Goal: Navigation & Orientation: Find specific page/section

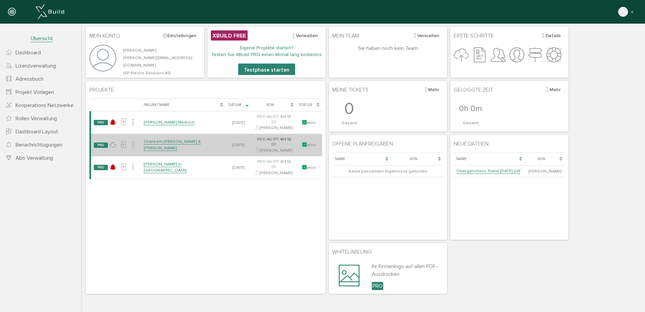
click at [160, 150] on link "Chanketh [PERSON_NAME] & [PERSON_NAME]" at bounding box center [172, 145] width 57 height 12
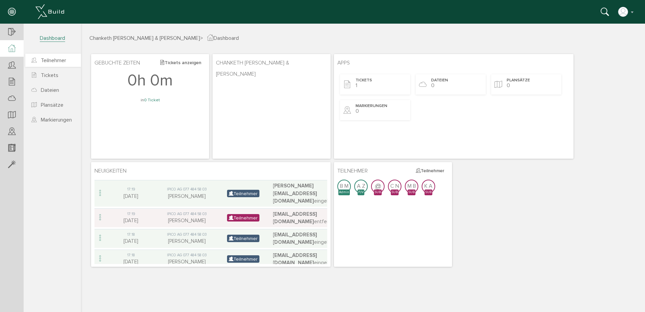
click at [54, 61] on span "Teilnehmer" at bounding box center [53, 60] width 25 height 7
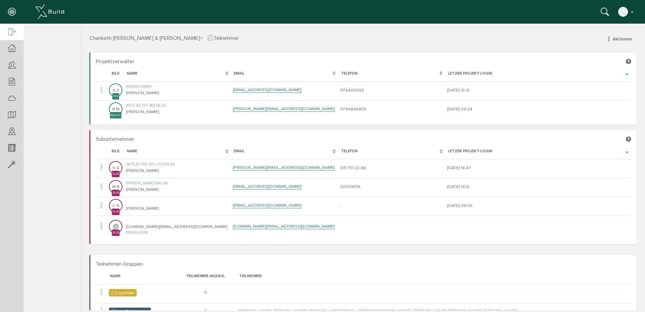
click at [15, 31] on icon at bounding box center [11, 32] width 7 height 9
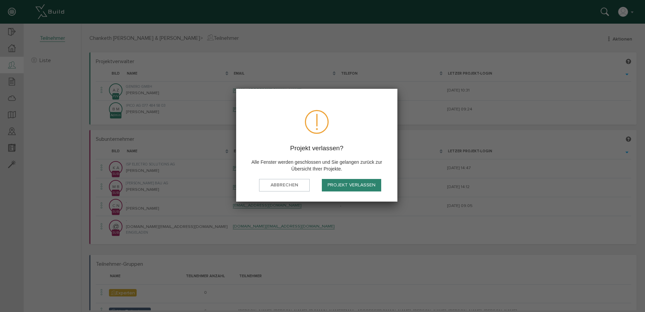
click at [363, 186] on button "Projekt verlassen" at bounding box center [351, 185] width 59 height 12
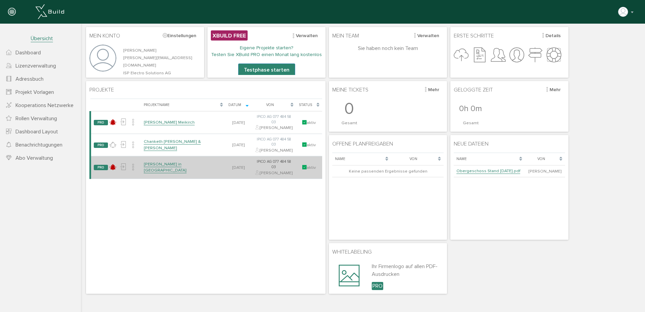
click at [166, 173] on link "[PERSON_NAME] in [GEOGRAPHIC_DATA]" at bounding box center [165, 167] width 43 height 12
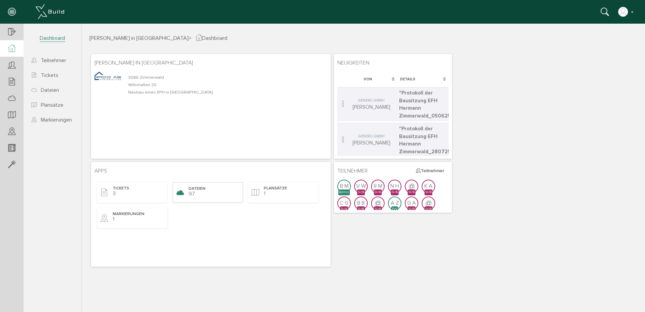
click at [198, 192] on div "Dateien 97" at bounding box center [208, 192] width 70 height 20
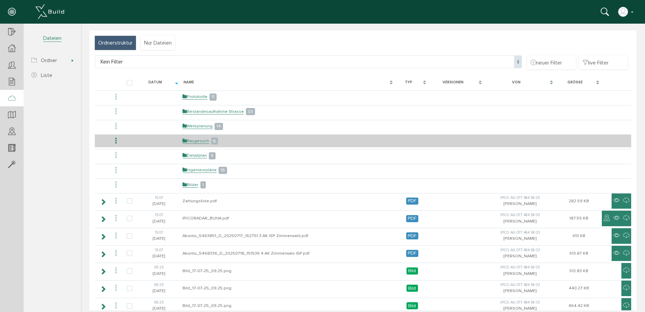
scroll to position [34, 0]
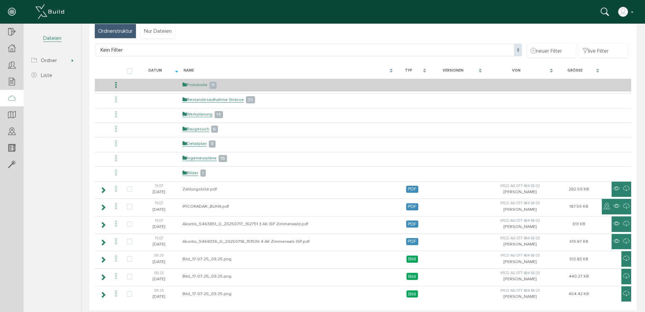
click at [196, 86] on link "Protokolle" at bounding box center [194, 85] width 25 height 6
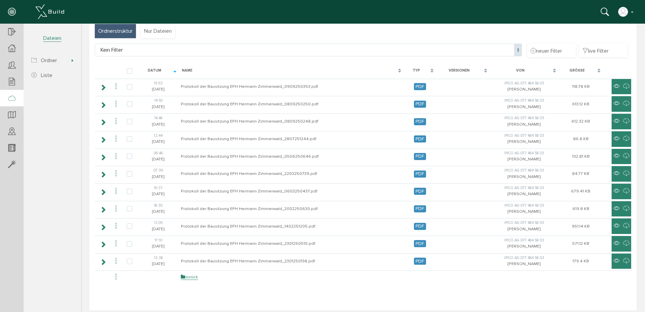
scroll to position [0, 0]
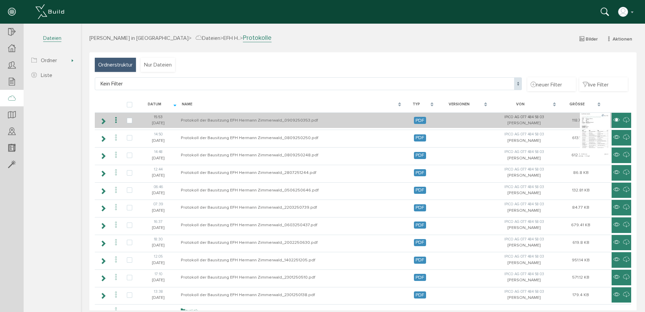
click at [613, 120] on icon at bounding box center [616, 120] width 6 height 8
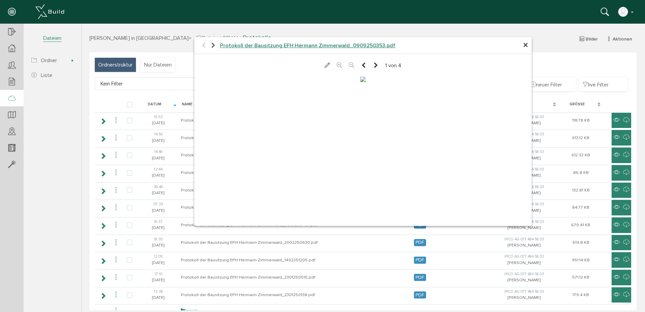
click at [523, 47] on span "×" at bounding box center [525, 45] width 5 height 13
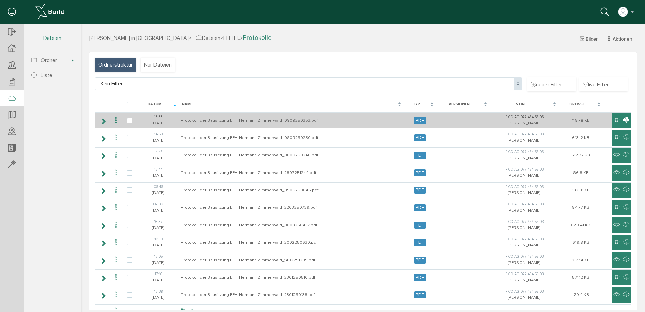
click at [623, 119] on icon at bounding box center [626, 120] width 6 height 8
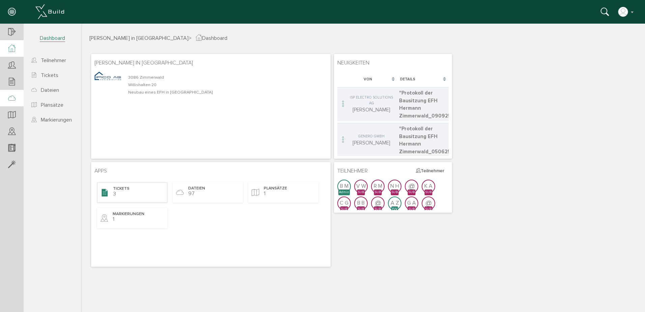
click at [127, 188] on span "Tickets" at bounding box center [121, 189] width 17 height 6
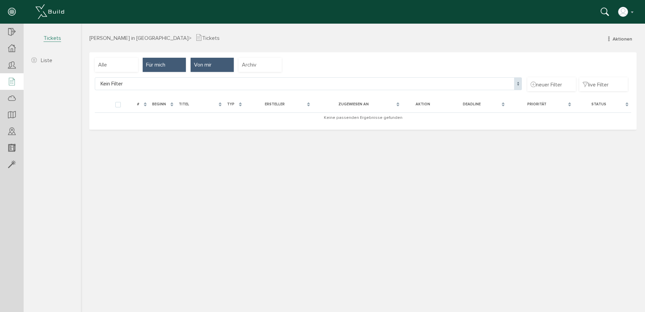
click at [216, 65] on div "Von mir" at bounding box center [211, 65] width 43 height 14
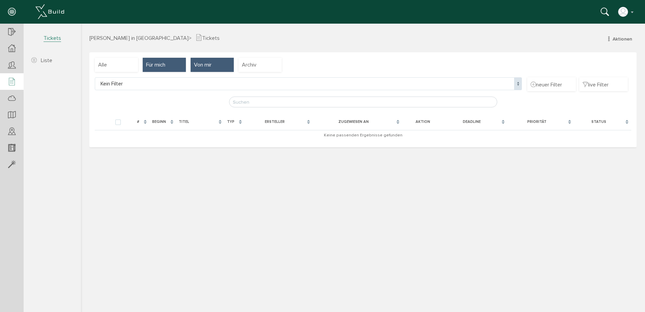
click at [155, 61] on span "Für mich" at bounding box center [155, 64] width 19 height 7
click at [111, 58] on div "Alle" at bounding box center [116, 65] width 43 height 14
click at [120, 39] on span "[PERSON_NAME] in [GEOGRAPHIC_DATA]" at bounding box center [138, 38] width 99 height 7
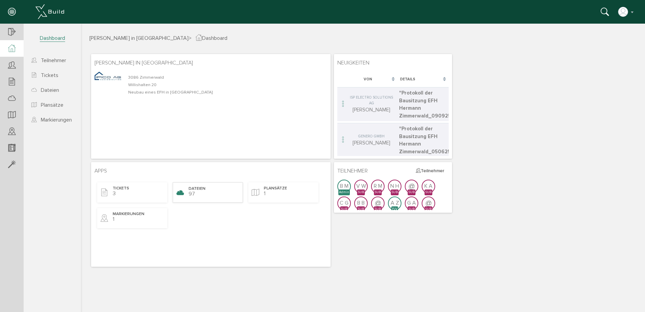
click at [209, 191] on div "Dateien 97" at bounding box center [208, 192] width 70 height 20
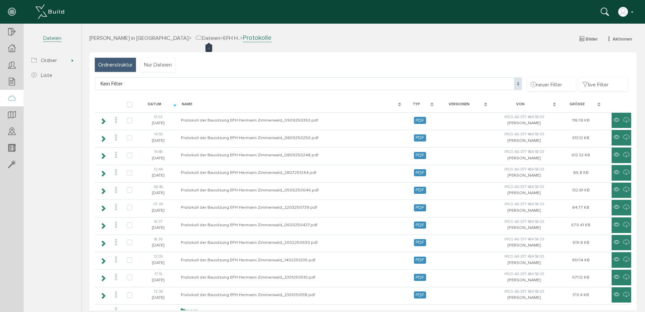
click at [223, 36] on span "EFH H.." at bounding box center [231, 38] width 17 height 7
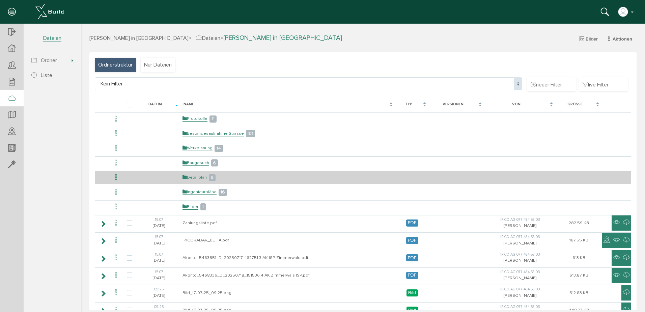
click at [198, 176] on link "Detailplan" at bounding box center [194, 177] width 24 height 6
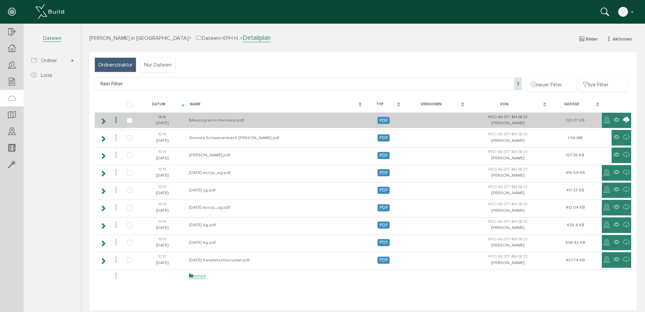
click at [623, 120] on icon at bounding box center [626, 120] width 6 height 8
